Goal: Task Accomplishment & Management: Manage account settings

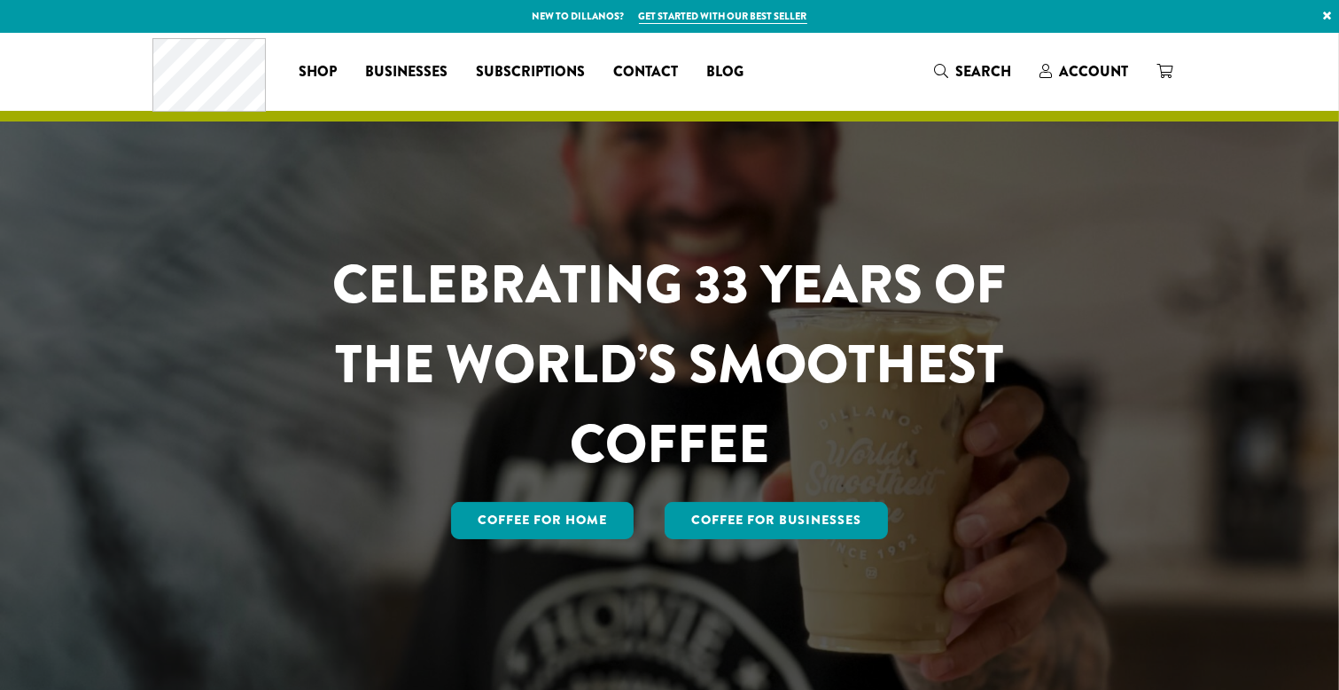
click at [1055, 65] on span "Account" at bounding box center [1084, 72] width 89 height 22
